Goal: Task Accomplishment & Management: Manage account settings

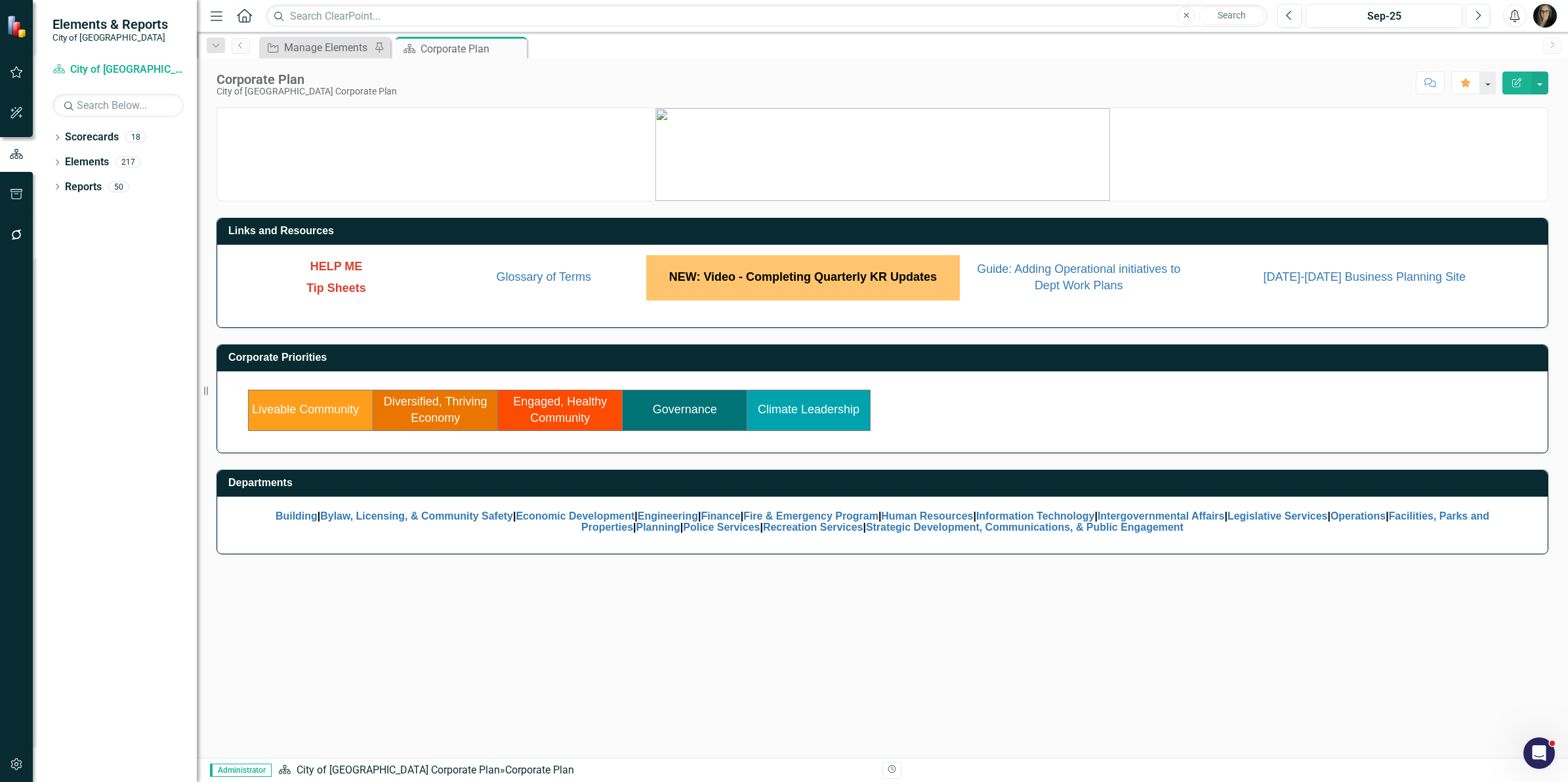
click at [768, 279] on span "NEW: Video - Completing Quarterly KR Updates" at bounding box center [803, 277] width 267 height 13
click at [670, 410] on link "Governance" at bounding box center [685, 410] width 64 height 13
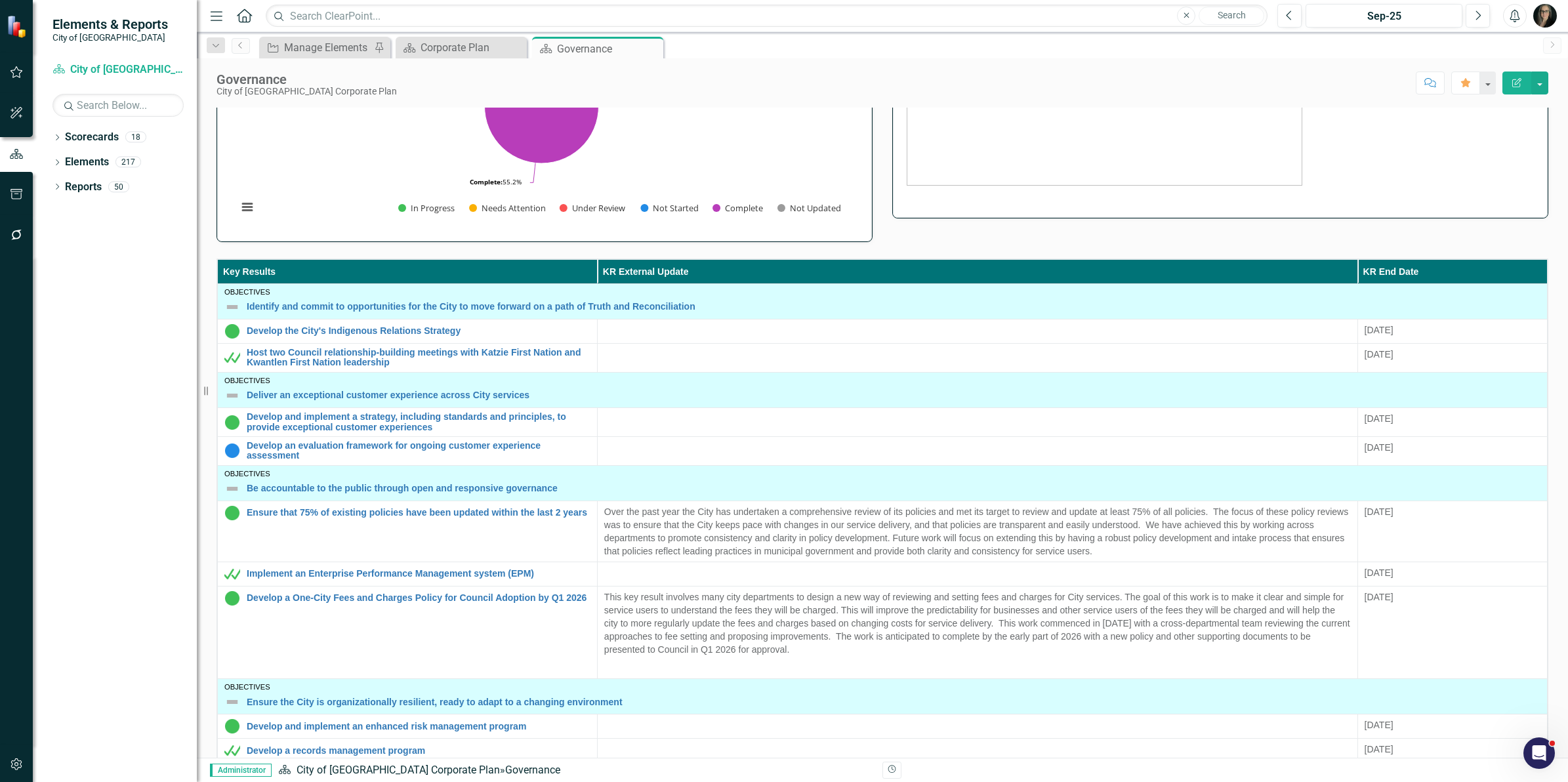
scroll to position [246, 0]
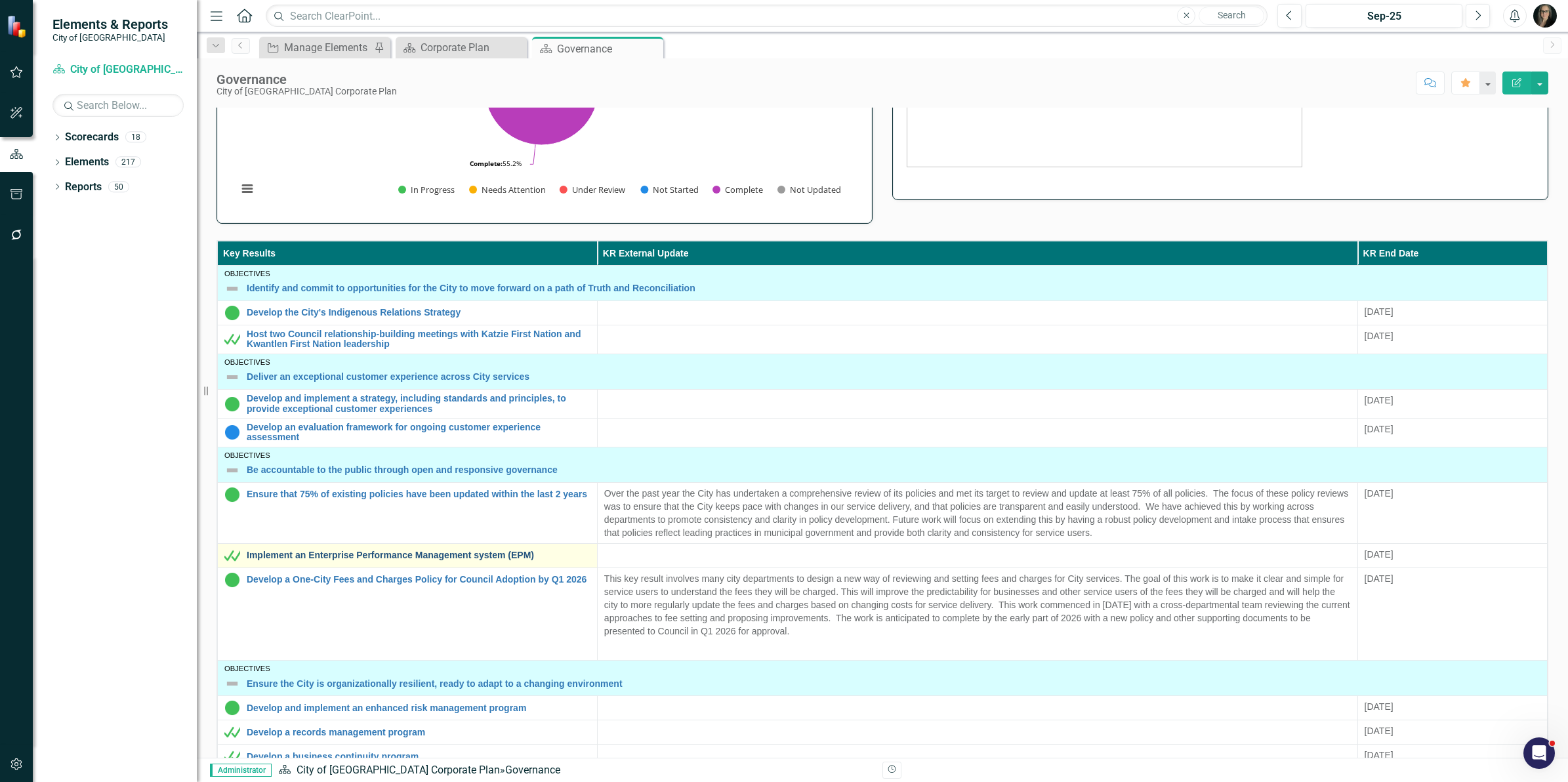
click at [472, 560] on link "Implement an Enterprise Performance Management system (EPM)" at bounding box center [418, 555] width 344 height 10
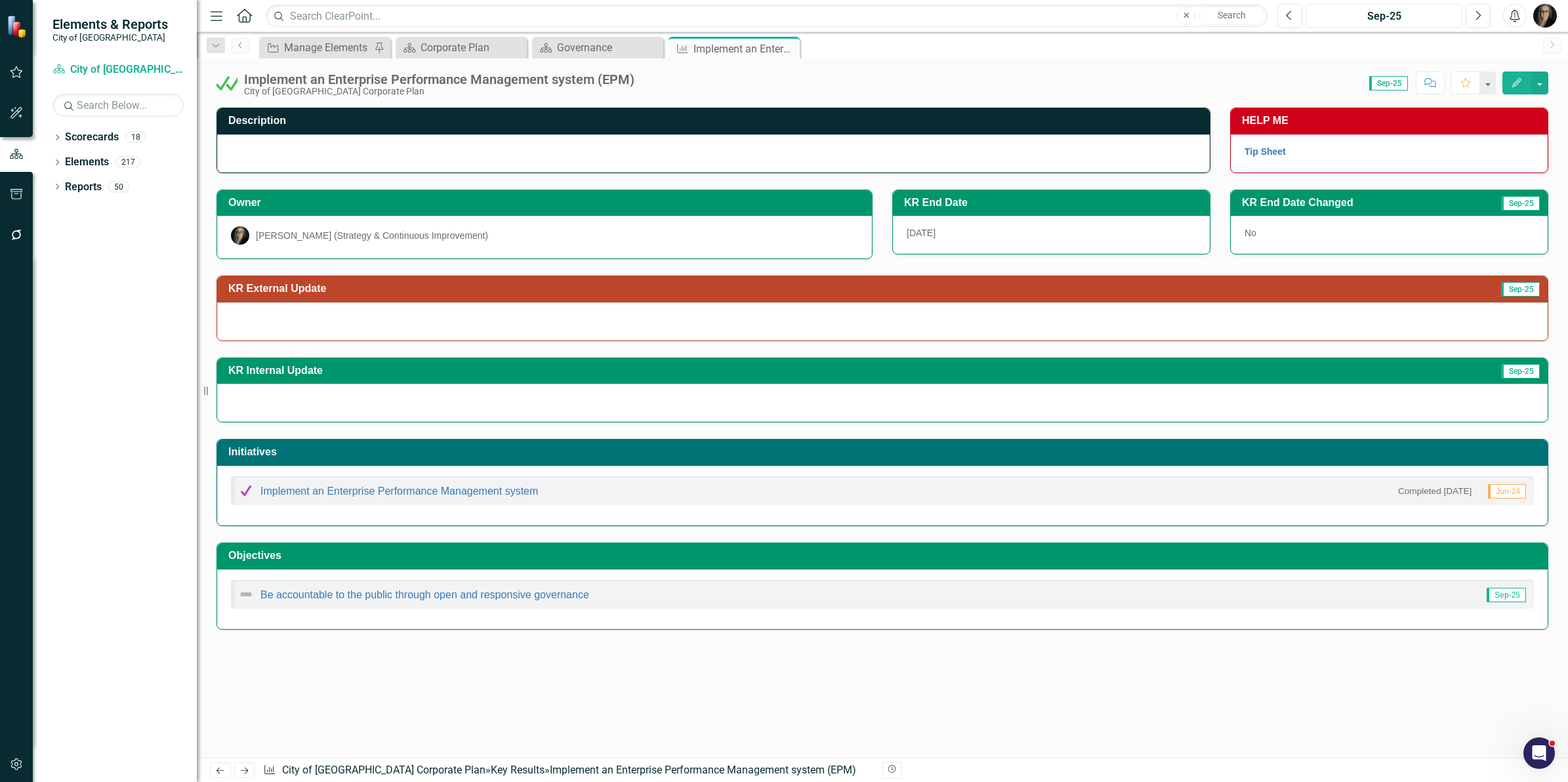
click at [1405, 19] on div "Sep-25" at bounding box center [1383, 16] width 148 height 16
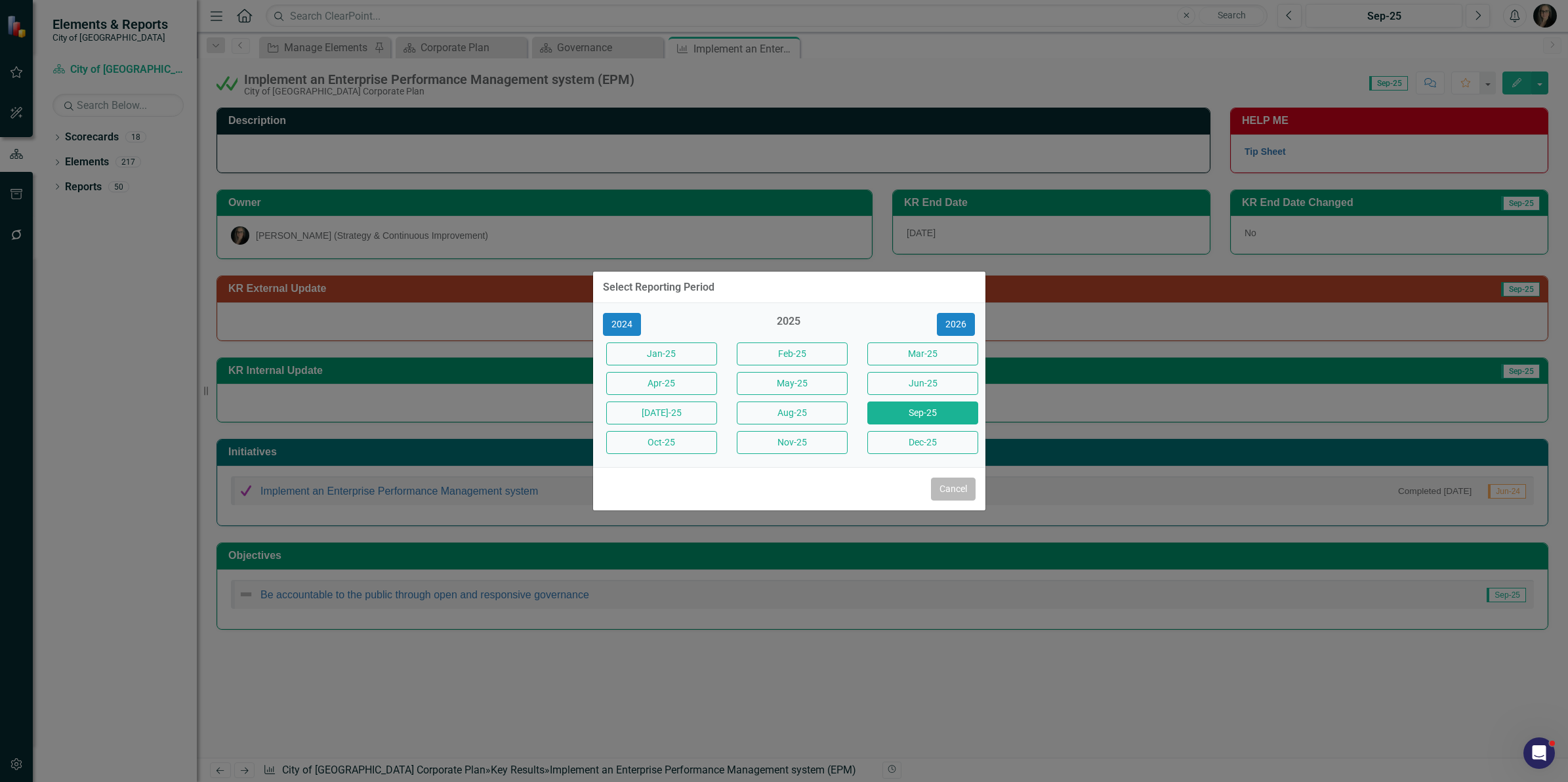
click at [955, 490] on button "Cancel" at bounding box center [953, 489] width 45 height 23
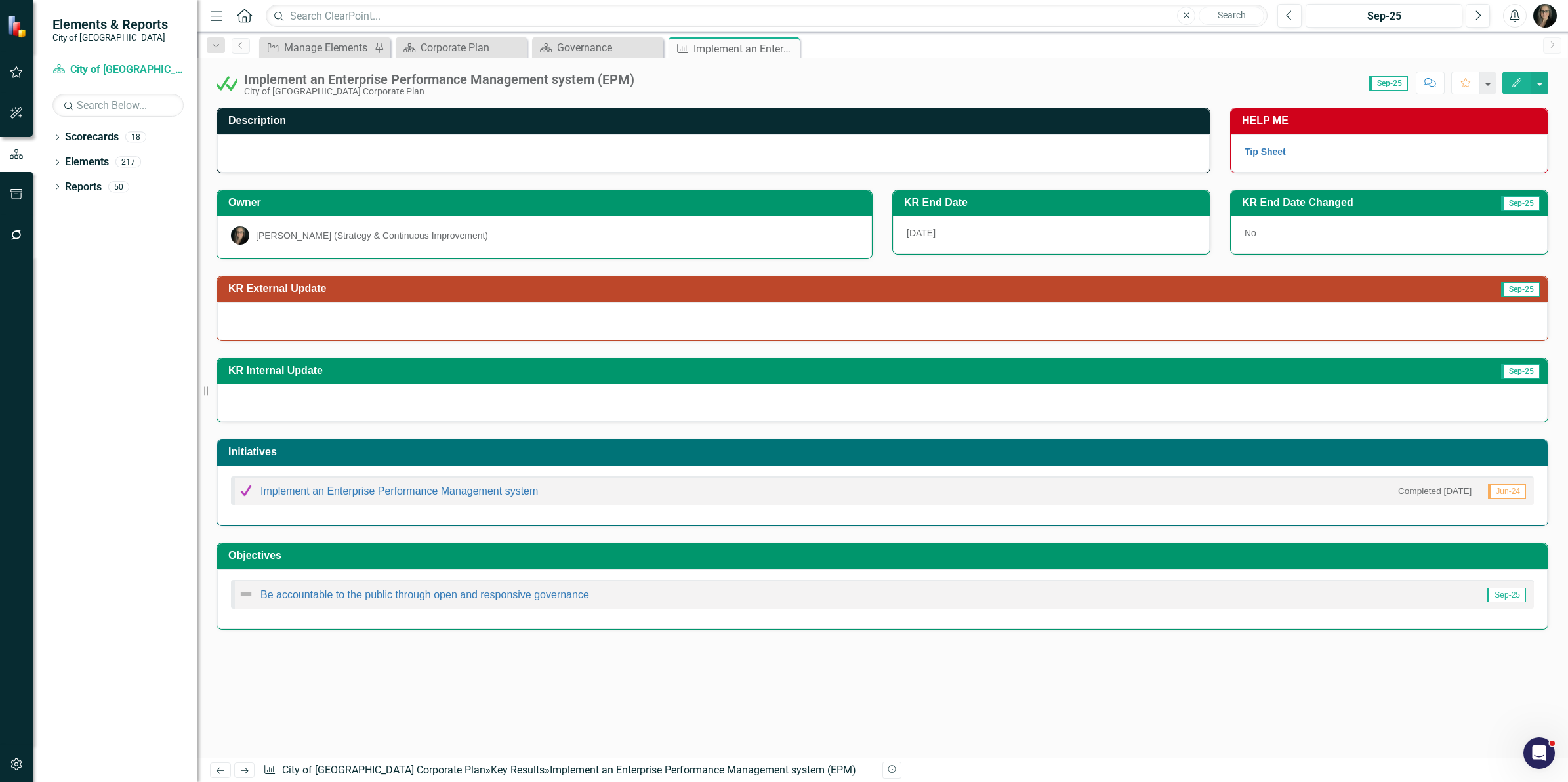
click at [576, 292] on h3 "KR External Update" at bounding box center [694, 289] width 932 height 12
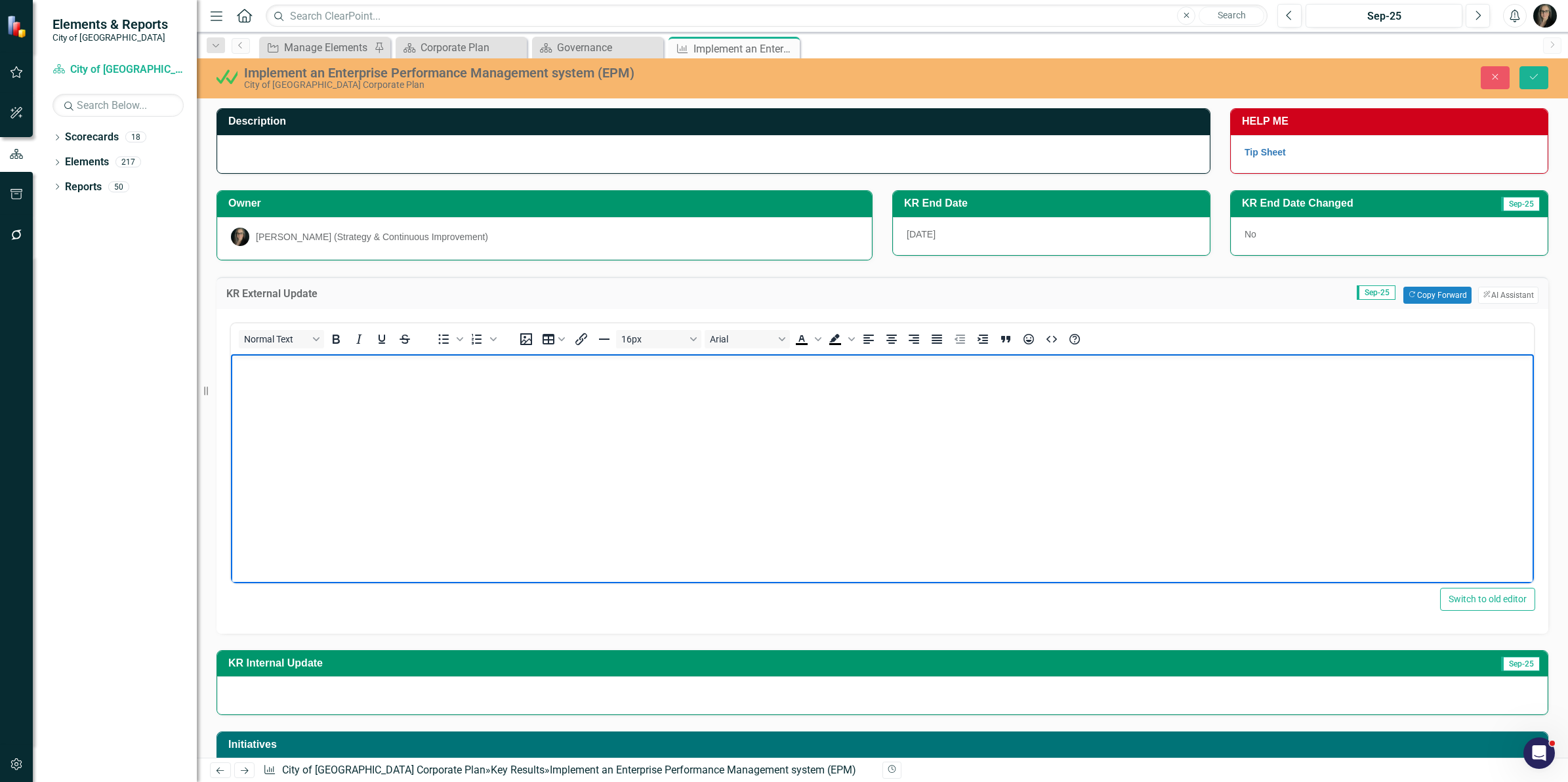
click at [395, 409] on body "Rich Text Area. Press ALT-0 for help." at bounding box center [882, 452] width 1303 height 197
click at [579, 43] on div "Governance" at bounding box center [601, 48] width 87 height 16
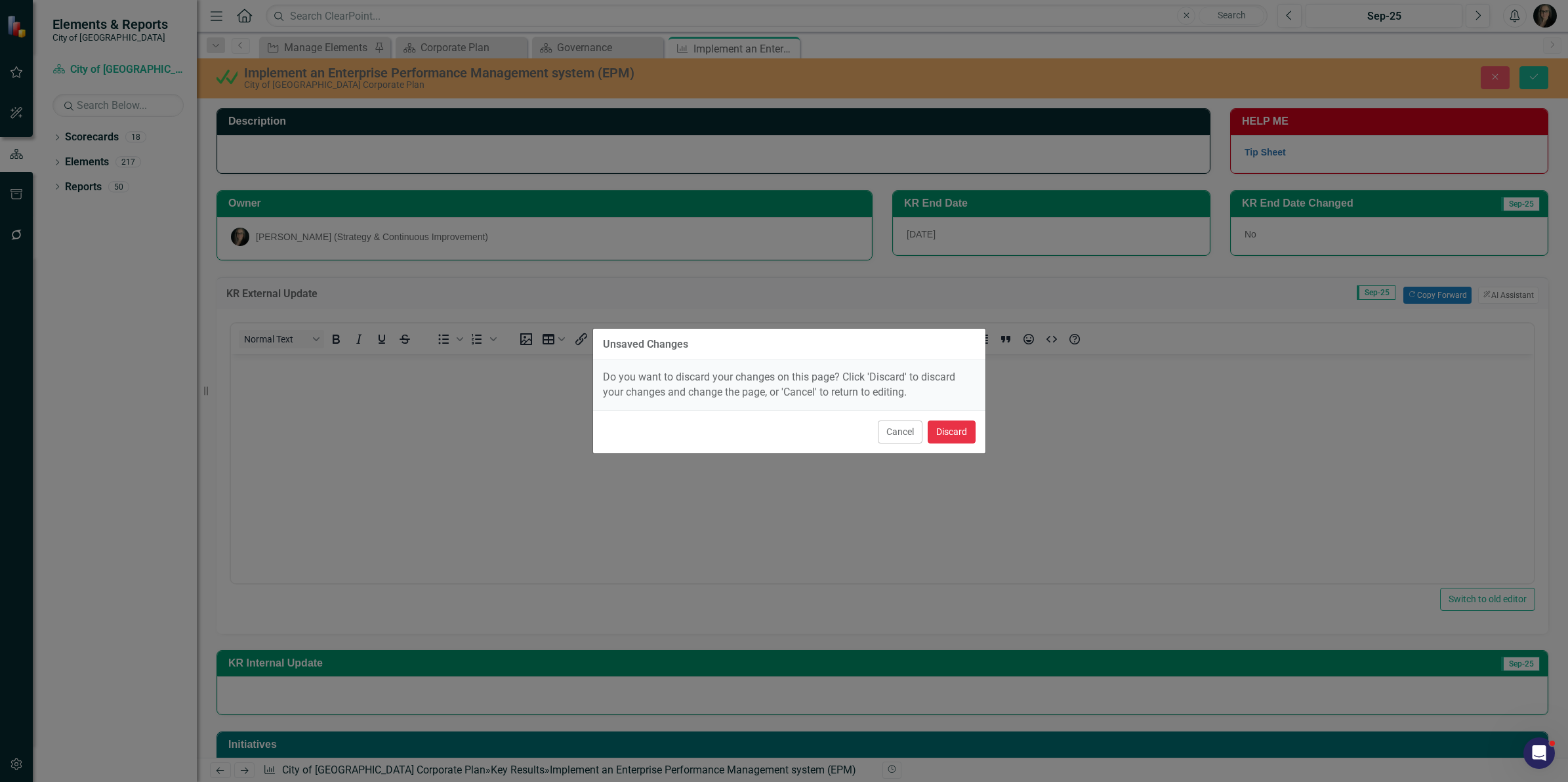
click at [943, 437] on button "Discard" at bounding box center [952, 432] width 48 height 23
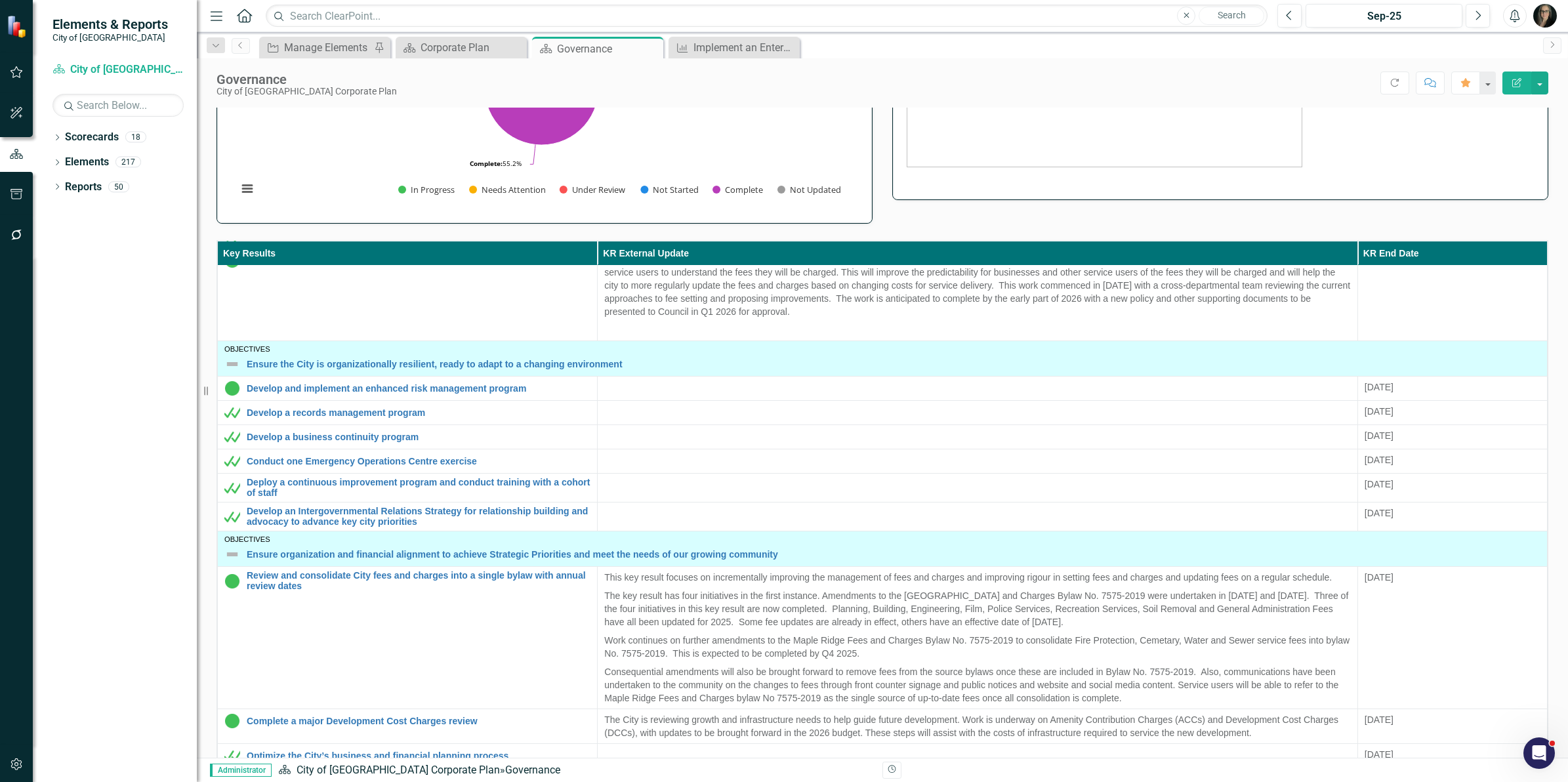
scroll to position [328, 0]
click at [709, 43] on div "Implement an Enterprise Performance Management system (EPM)" at bounding box center [737, 48] width 87 height 16
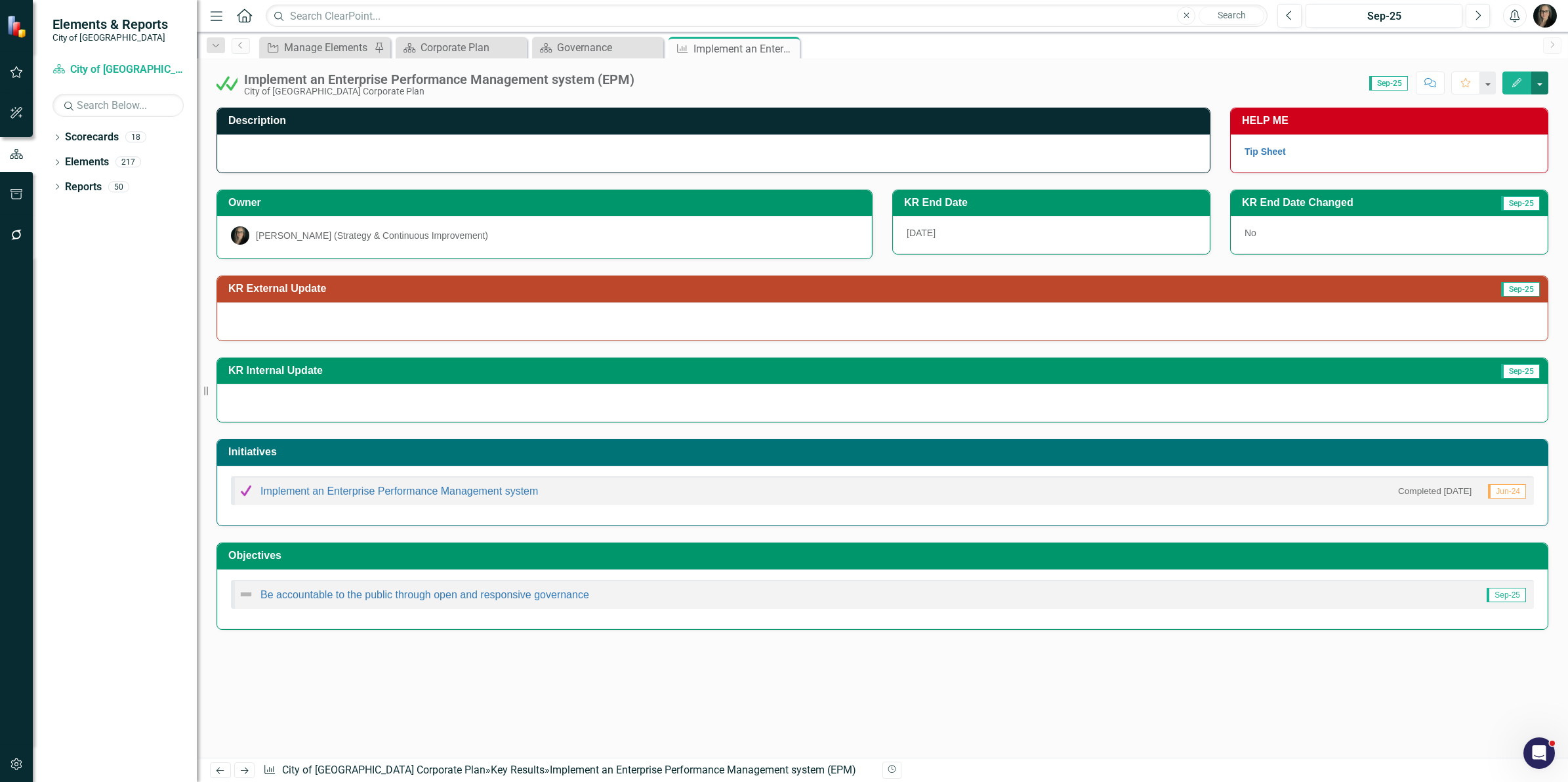
click at [1545, 79] on button "button" at bounding box center [1540, 82] width 17 height 23
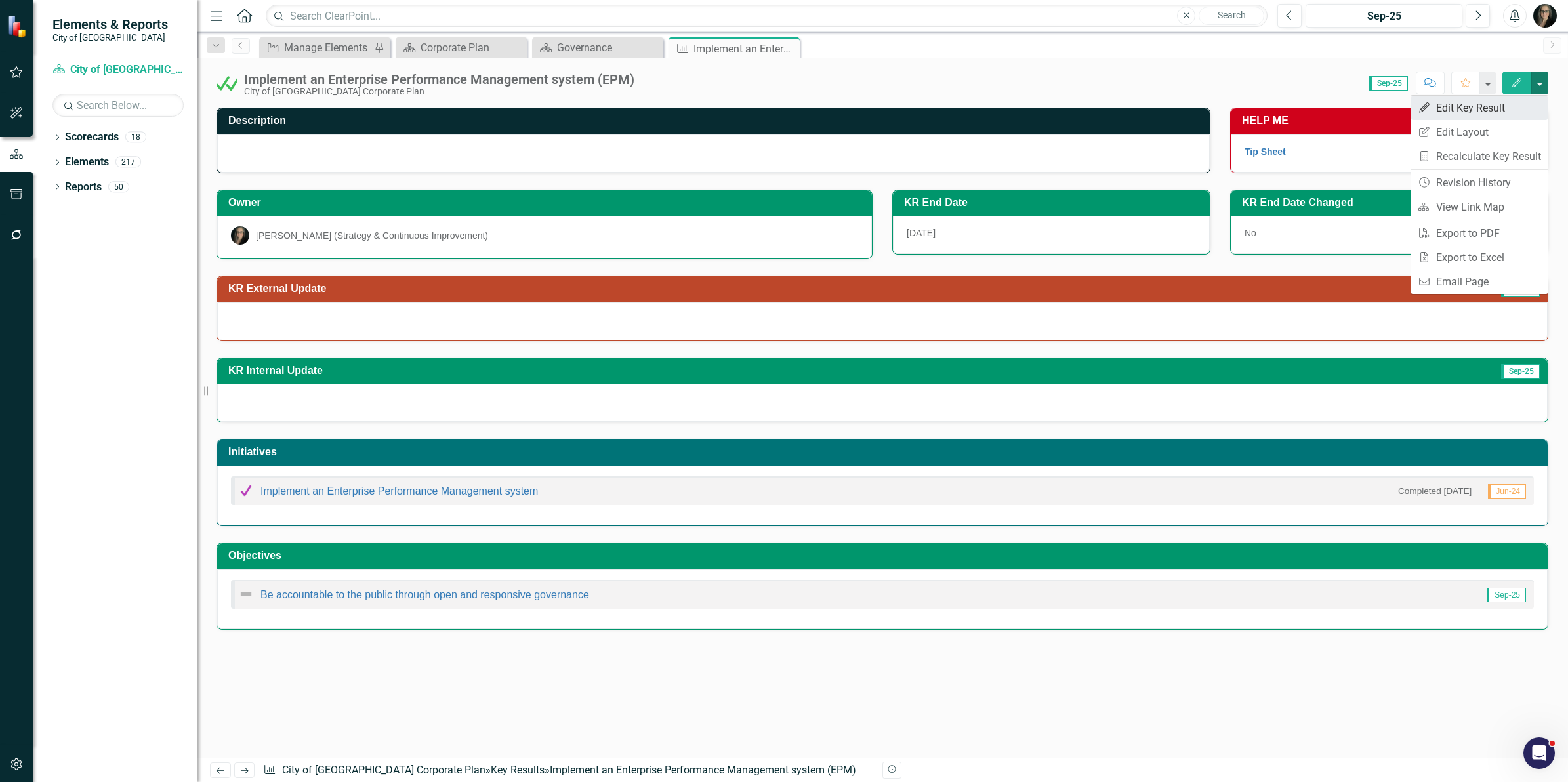
click at [1481, 105] on link "Edit Edit Key Result" at bounding box center [1479, 108] width 136 height 24
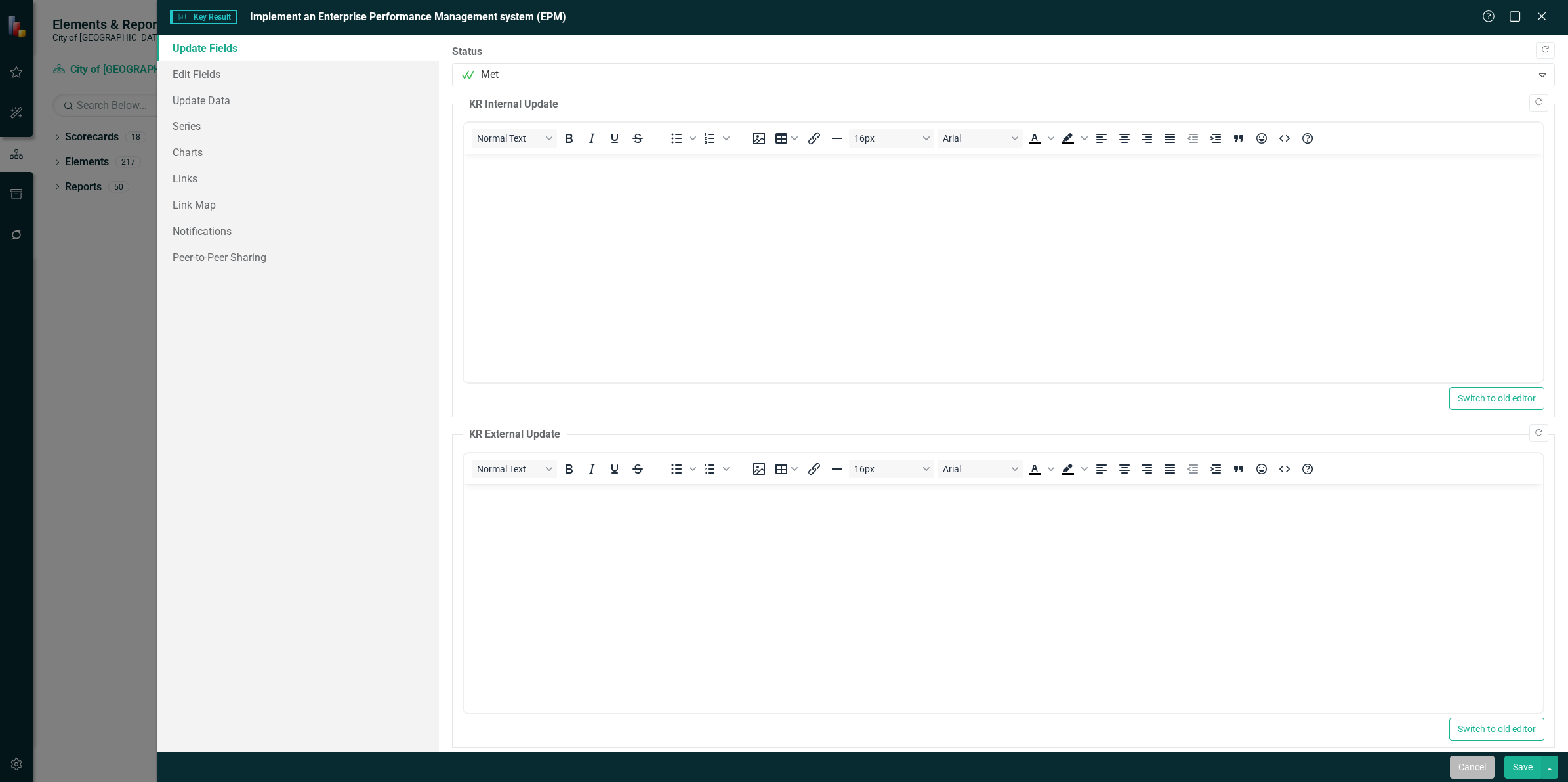
click at [1459, 766] on button "Cancel" at bounding box center [1472, 767] width 45 height 23
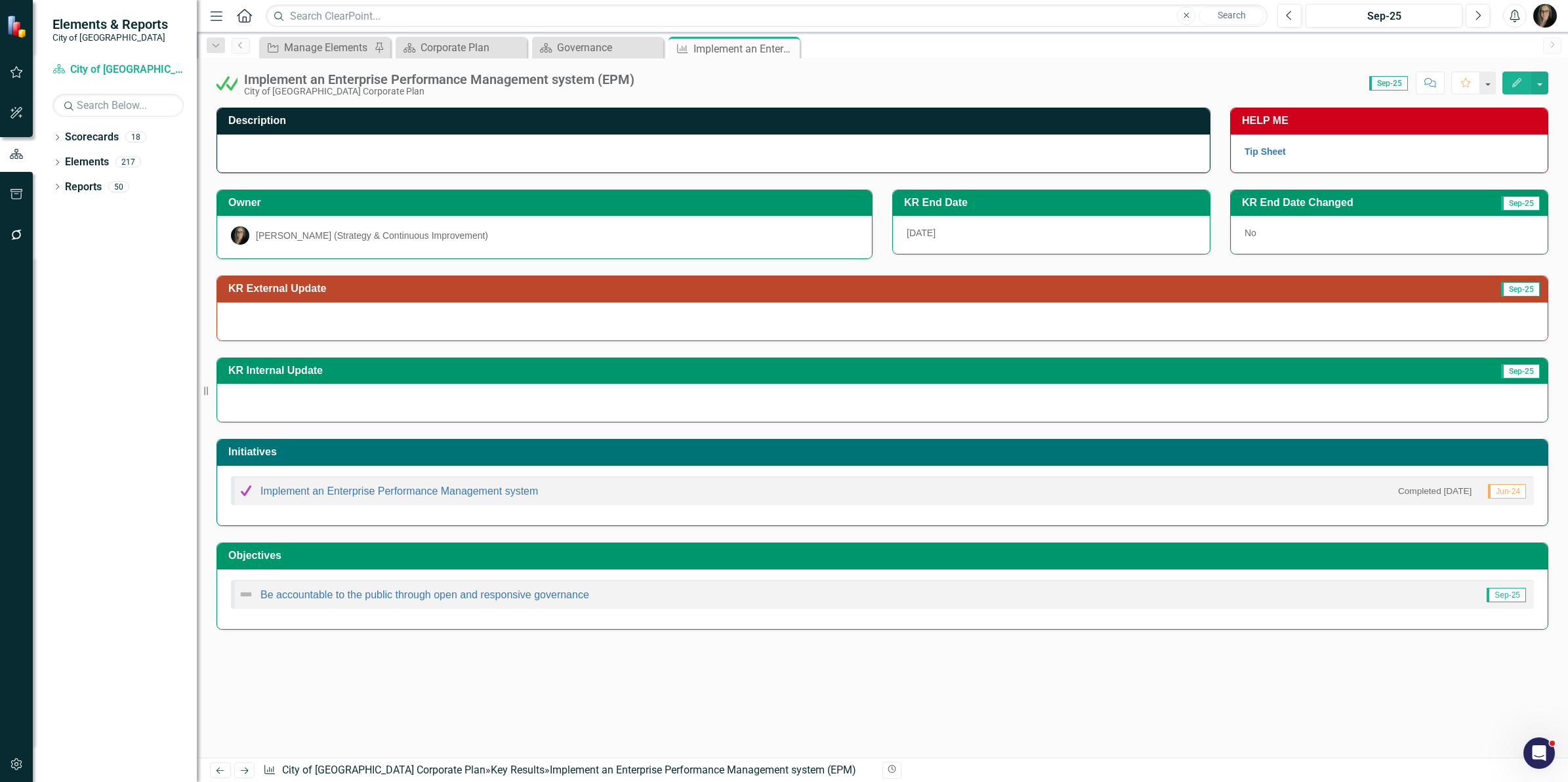
click at [556, 294] on h3 "KR External Update" at bounding box center [694, 289] width 932 height 12
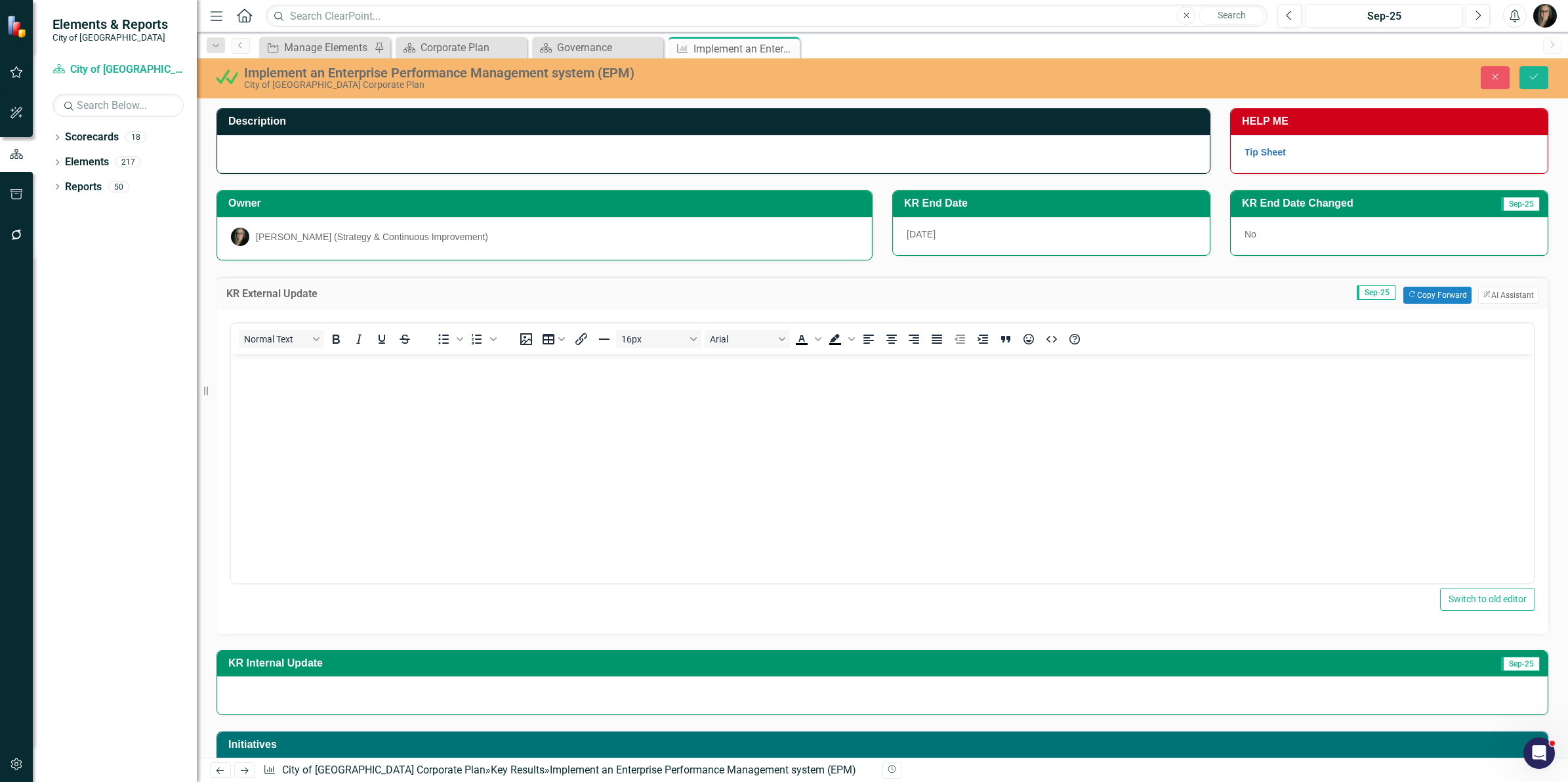
click at [330, 394] on body "Rich Text Area. Press ALT-0 for help." at bounding box center [882, 452] width 1303 height 197
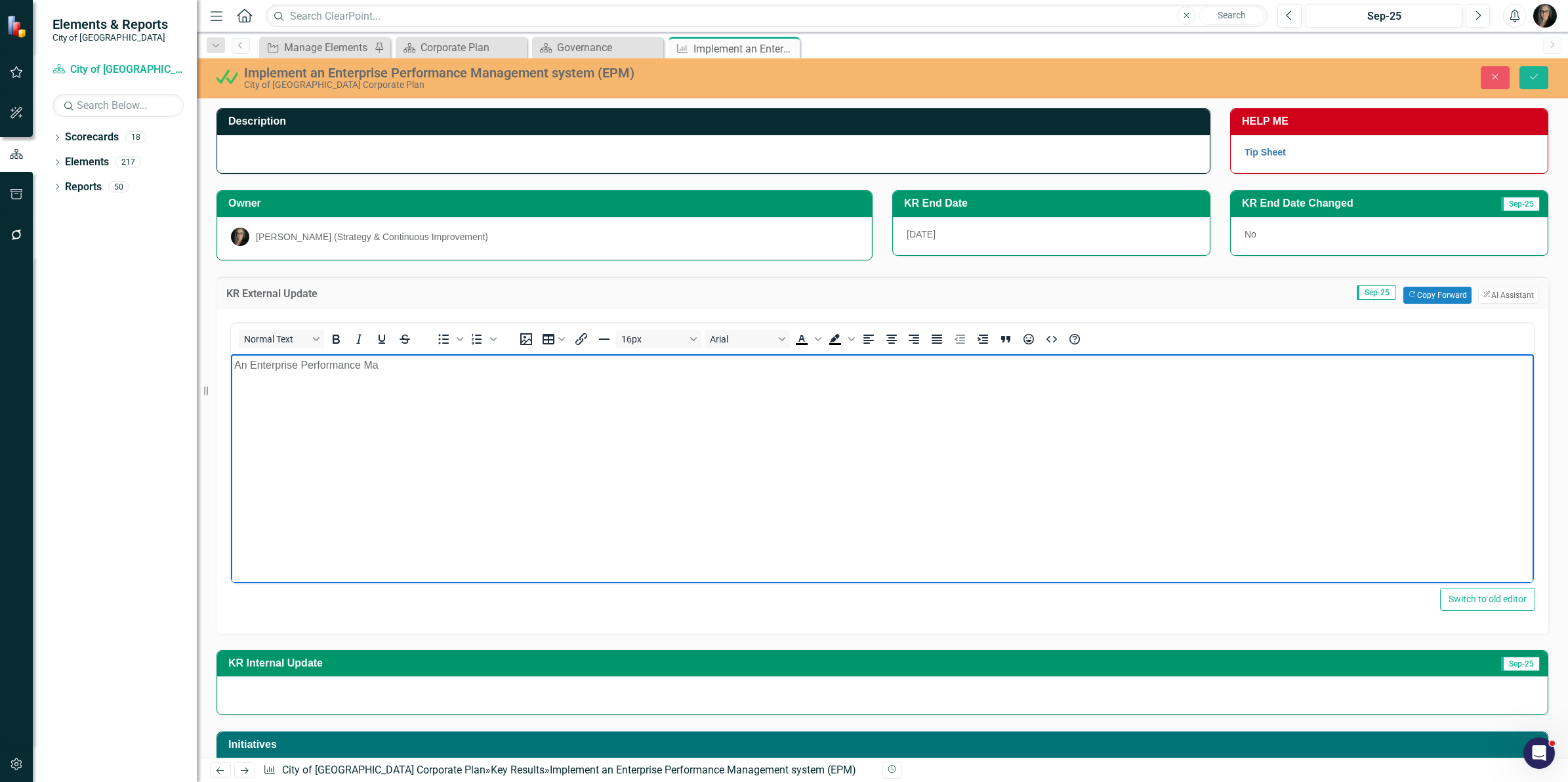
click at [1388, 404] on body "An Enterprise Performance Ma" at bounding box center [882, 452] width 1303 height 197
drag, startPoint x: 452, startPoint y: 374, endPoint x: 193, endPoint y: 361, distance: 259.3
click at [231, 361] on html "An Enterprise Performance Ma" at bounding box center [882, 452] width 1303 height 197
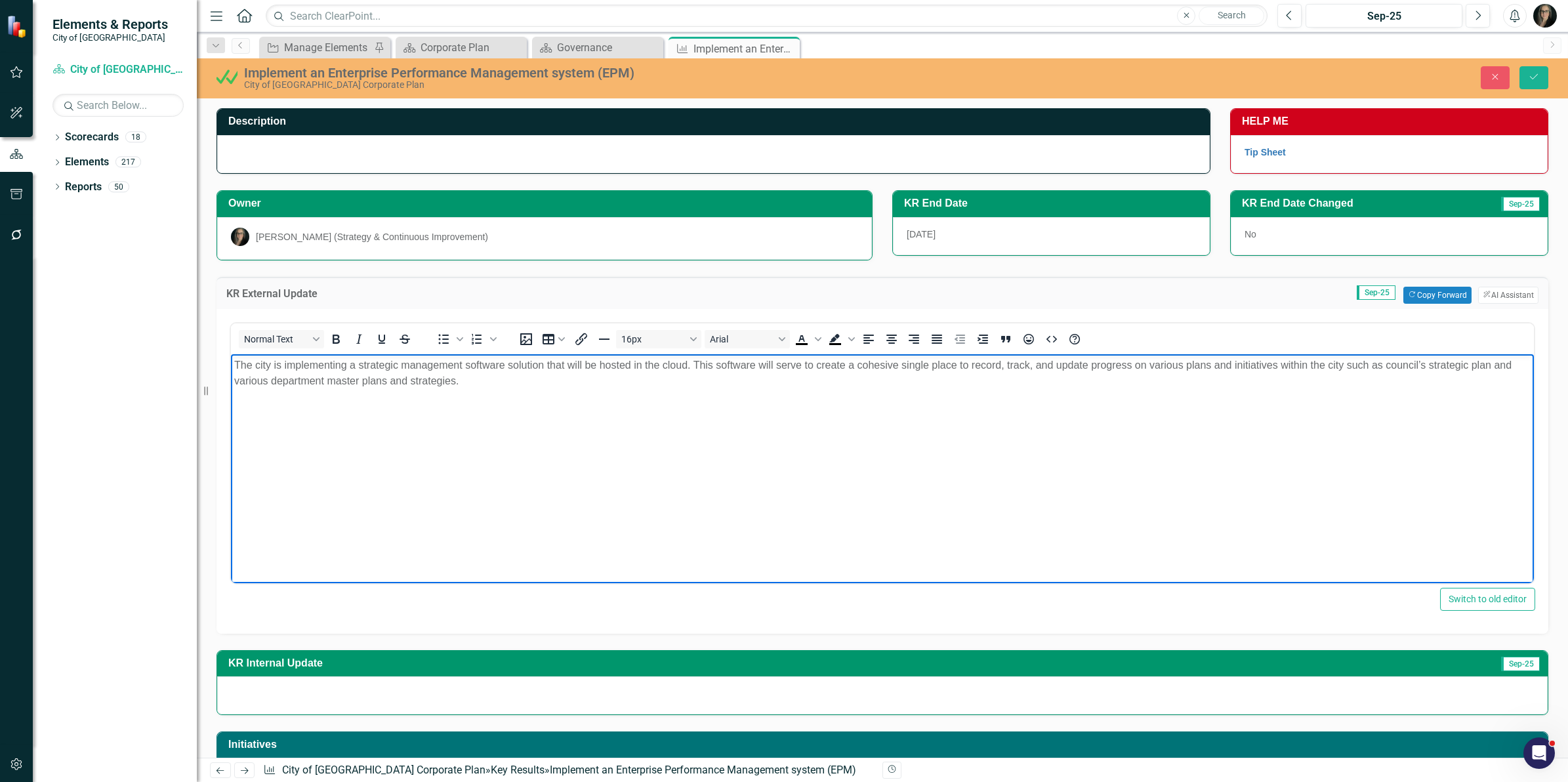
click at [277, 364] on span "The city is implementing a strategic management software solution that will be …" at bounding box center [873, 372] width 1277 height 27
click at [563, 363] on span "The city implemented a strategic management software solution that will be host…" at bounding box center [866, 372] width 1265 height 27
drag, startPoint x: 563, startPoint y: 363, endPoint x: 590, endPoint y: 378, distance: 30.9
click at [564, 363] on span "The city implemented a strategic management software solution that will be host…" at bounding box center [866, 372] width 1265 height 27
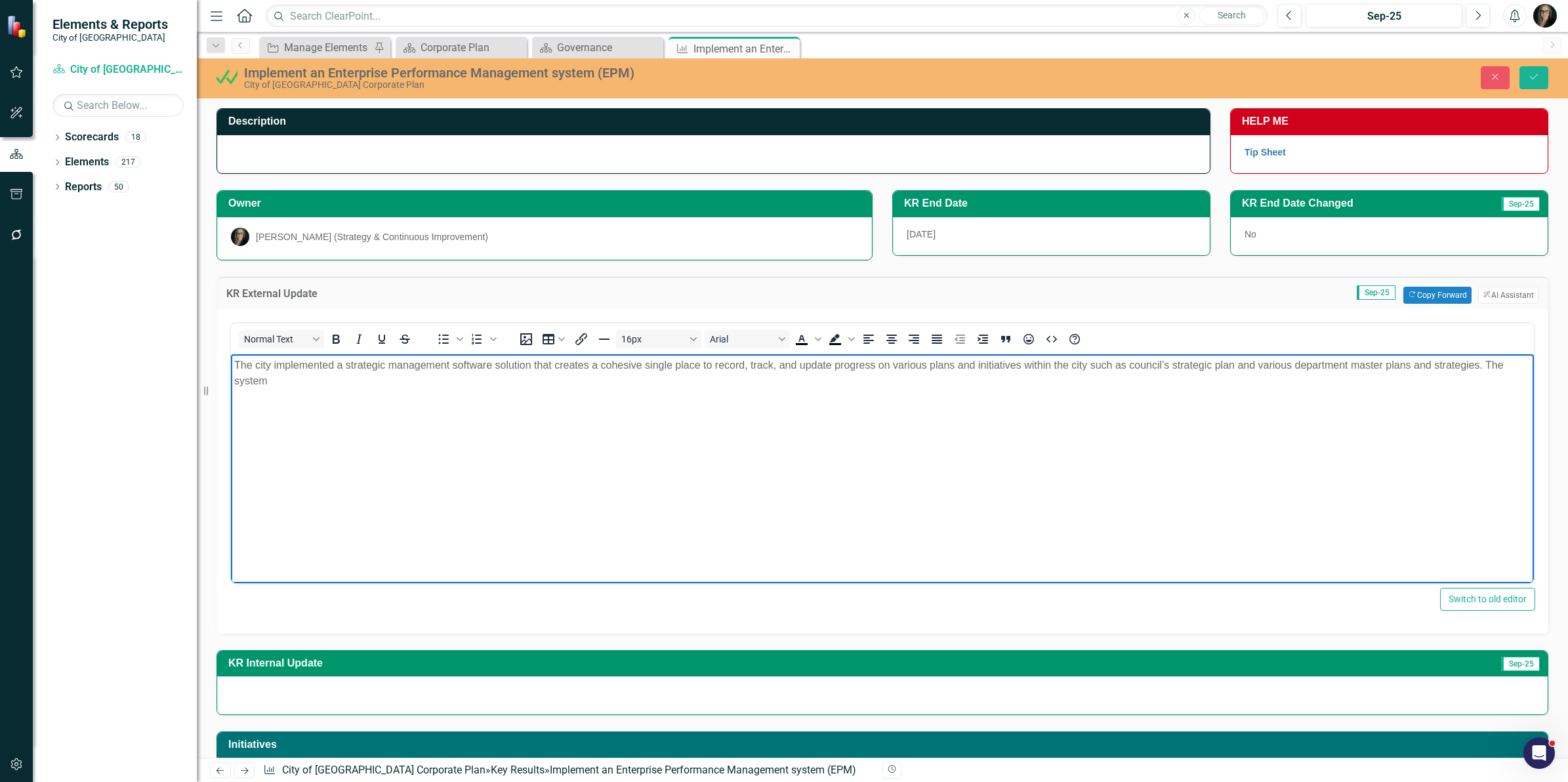
click at [534, 366] on span "The city implemented a strategic management software solution that creates a co…" at bounding box center [869, 372] width 1269 height 27
drag, startPoint x: 1039, startPoint y: 392, endPoint x: 985, endPoint y: 392, distance: 54.0
click at [1039, 392] on body "The city implemented a strategic management software solution (ClearPoint) that…" at bounding box center [882, 452] width 1303 height 197
drag, startPoint x: 331, startPoint y: 392, endPoint x: 314, endPoint y: 383, distance: 19.2
click at [330, 391] on body "The city implemented a strategic management software solution (ClearPoint) that…" at bounding box center [882, 452] width 1303 height 197
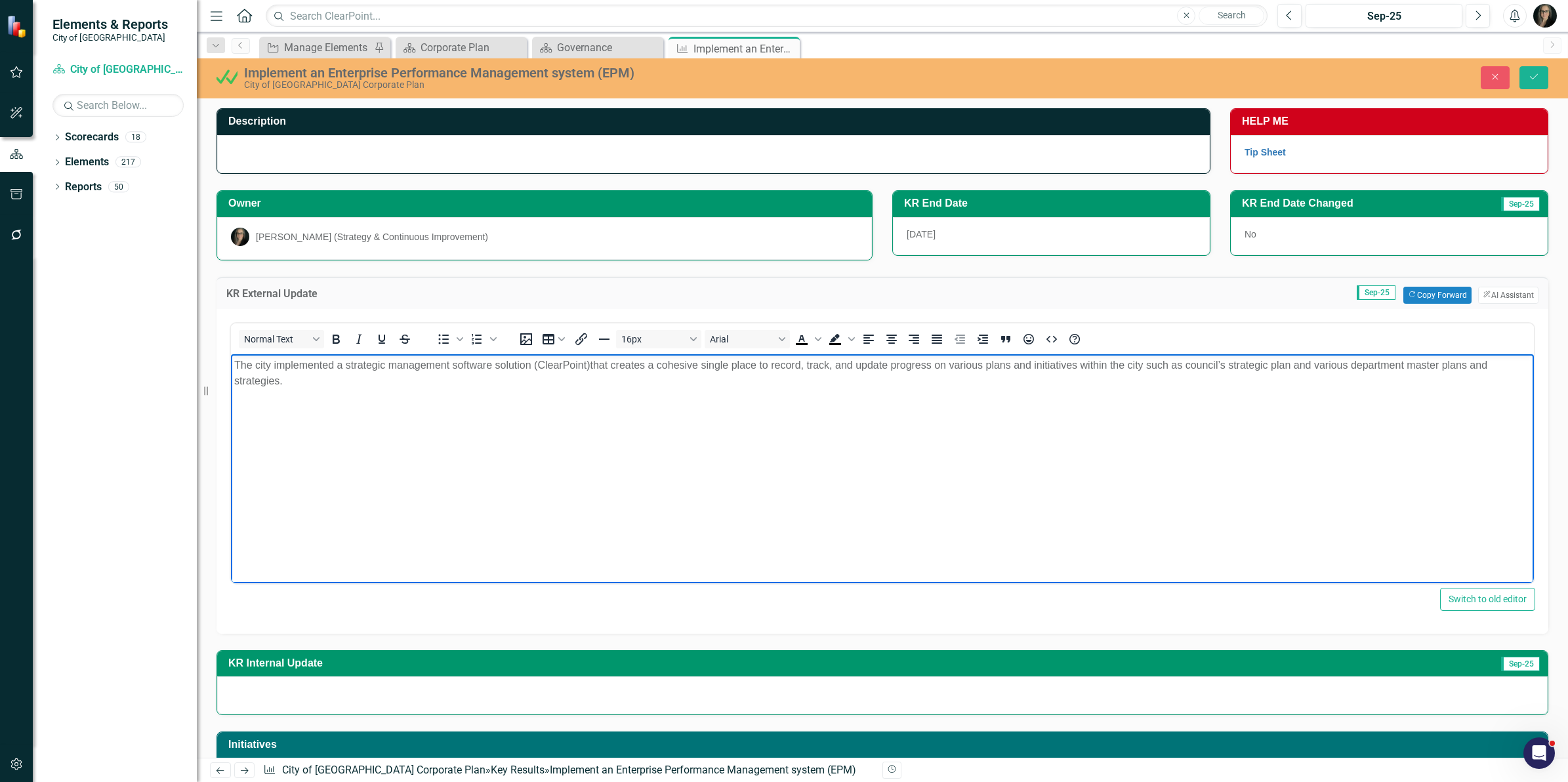
click at [314, 382] on p "The city implemented a strategic management software solution (ClearPoint) that…" at bounding box center [882, 373] width 1296 height 31
click at [1528, 77] on icon "Save" at bounding box center [1534, 76] width 12 height 9
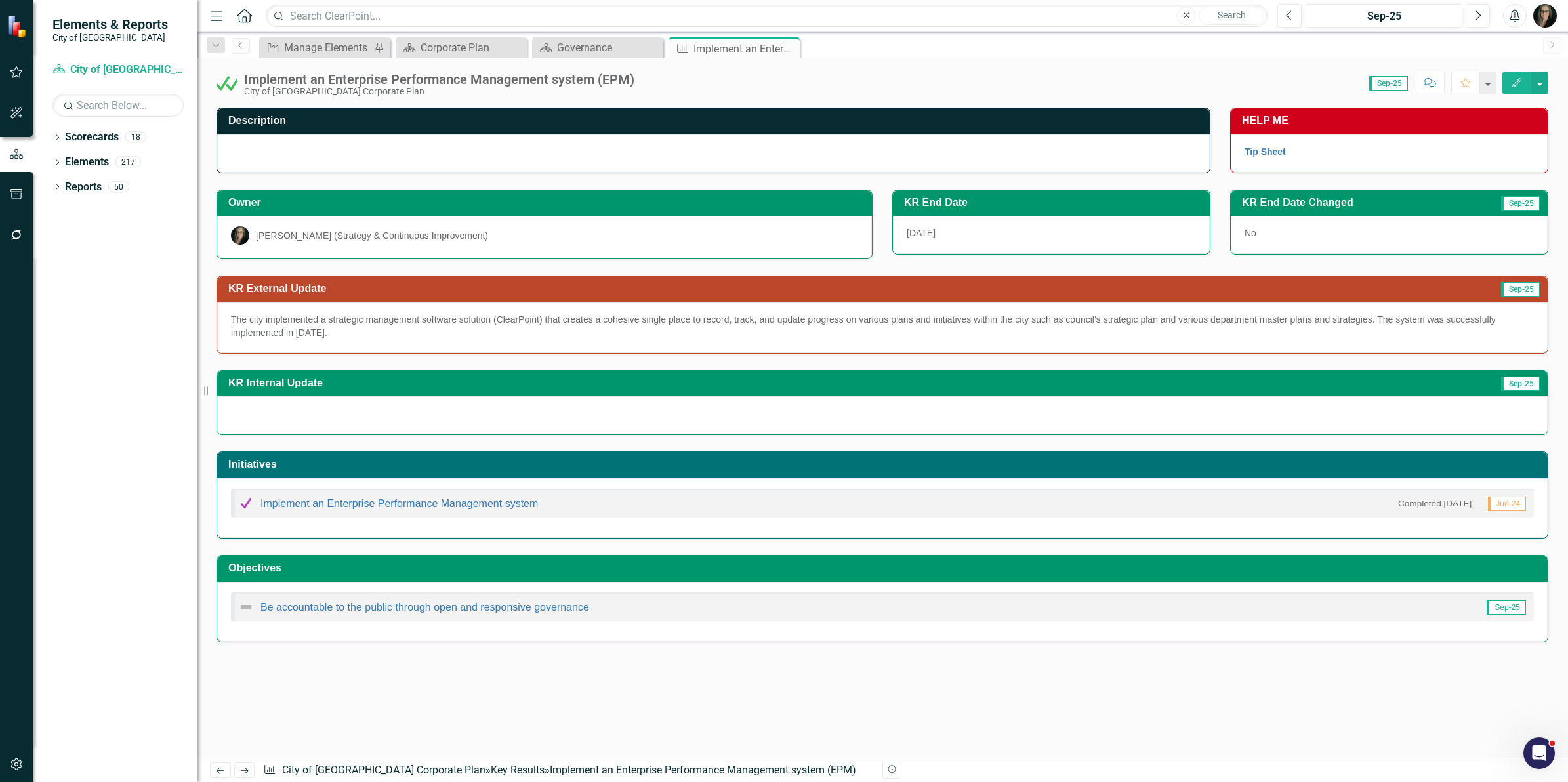
click at [355, 342] on div "The city implemented a strategic management software solution (ClearPoint) that…" at bounding box center [882, 327] width 1331 height 50
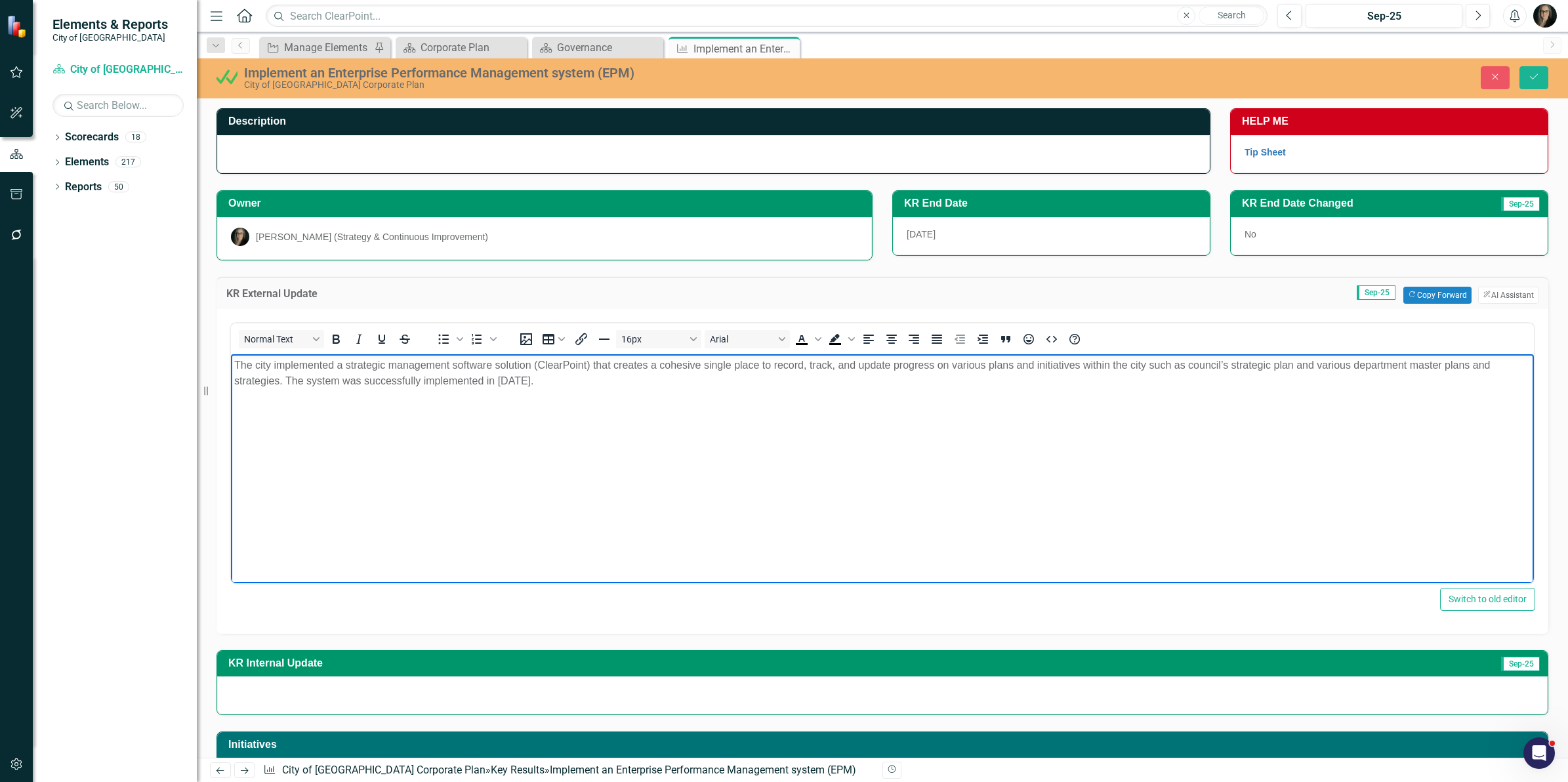
drag, startPoint x: 389, startPoint y: 378, endPoint x: 173, endPoint y: 364, distance: 216.5
click at [231, 364] on html "The city implemented a strategic management software solution (ClearPoint) that…" at bounding box center [882, 452] width 1303 height 197
copy span "The city implemented a strategic management software solution (ClearPoint) that…"
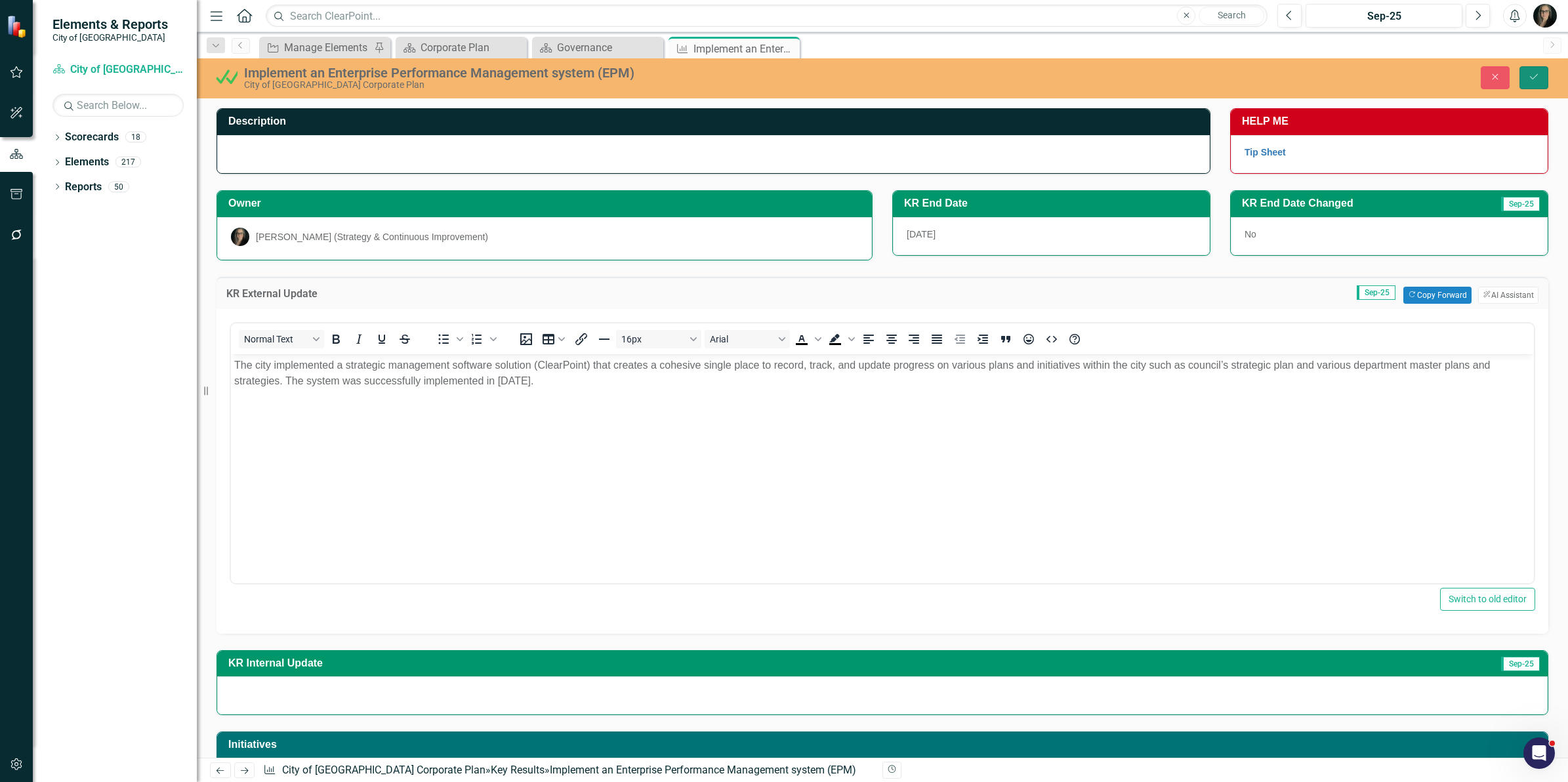
click at [1533, 76] on icon "Save" at bounding box center [1534, 76] width 12 height 9
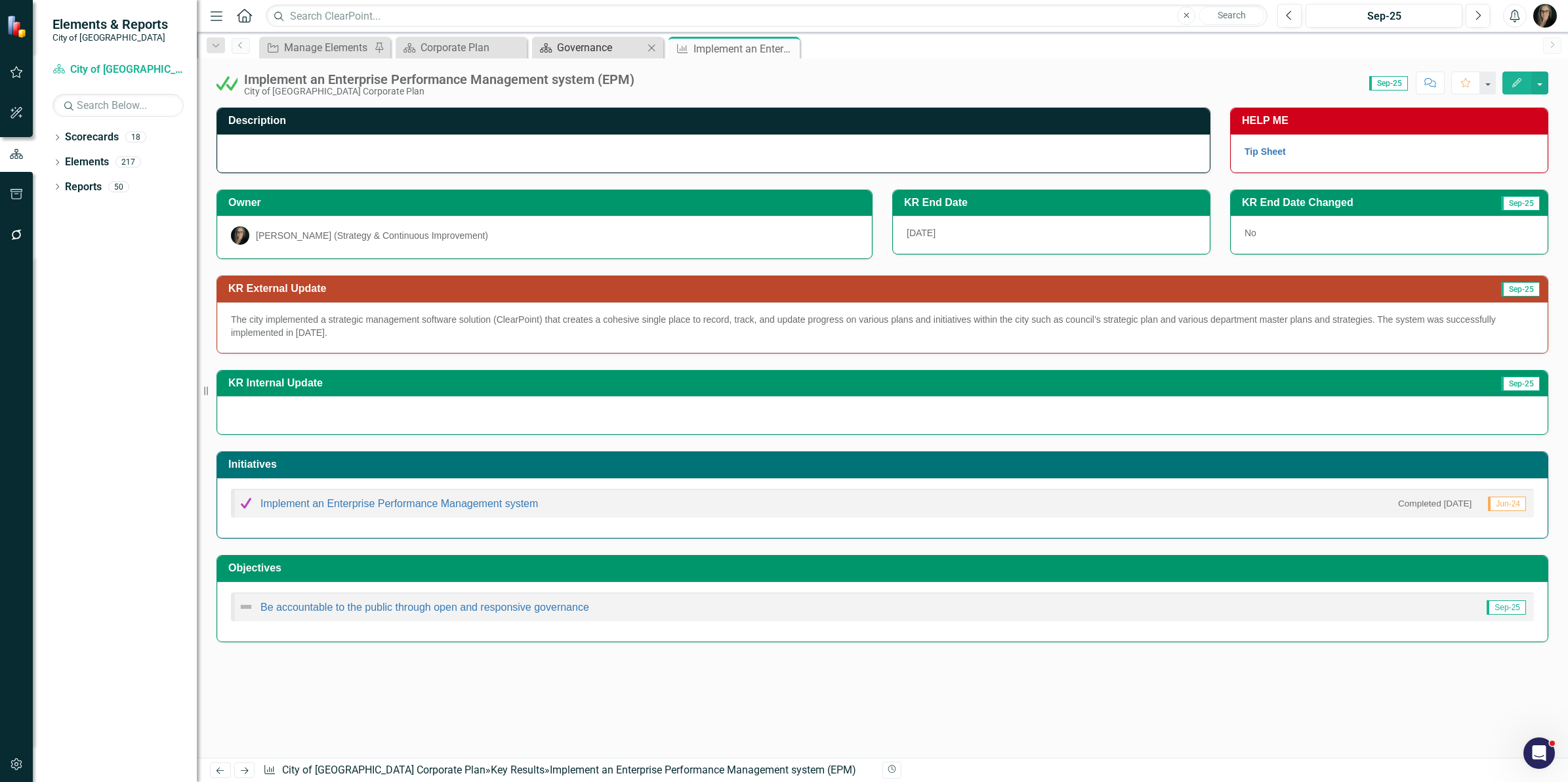
click at [601, 46] on div "Governance" at bounding box center [601, 48] width 87 height 16
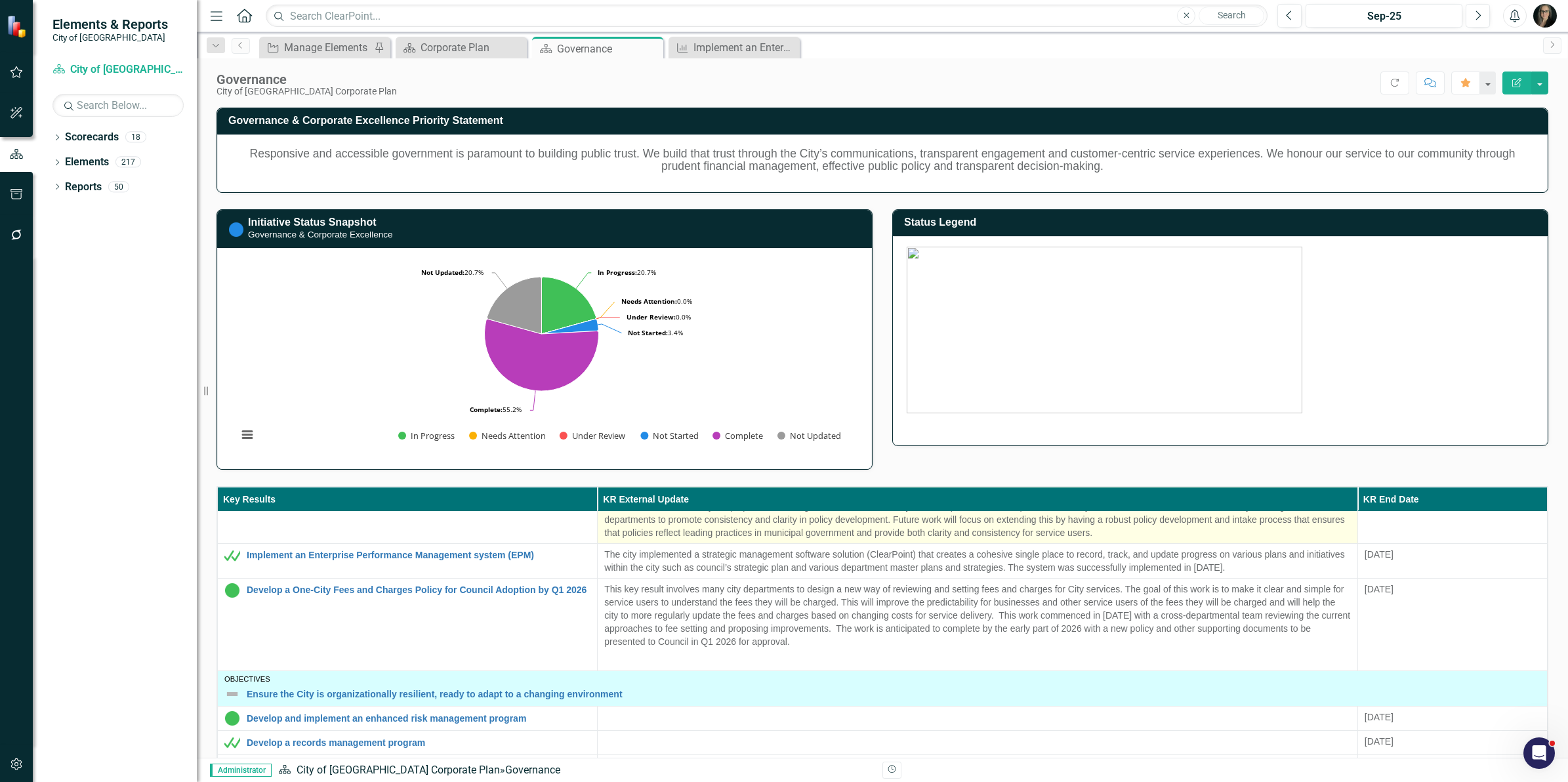
scroll to position [402, 0]
